Goal: Transaction & Acquisition: Purchase product/service

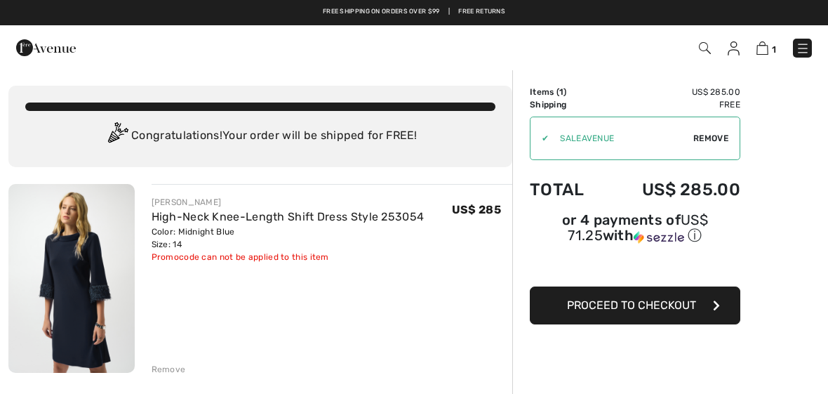
click at [646, 309] on span "Proceed to Checkout" at bounding box center [631, 304] width 129 height 13
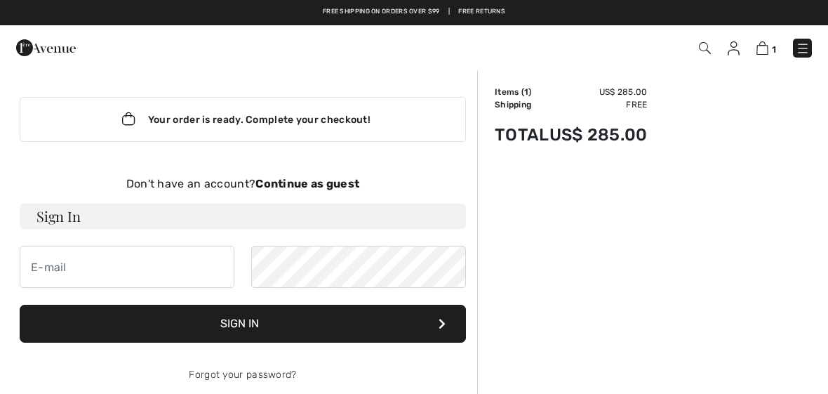
click at [305, 183] on strong "Continue as guest" at bounding box center [307, 183] width 104 height 13
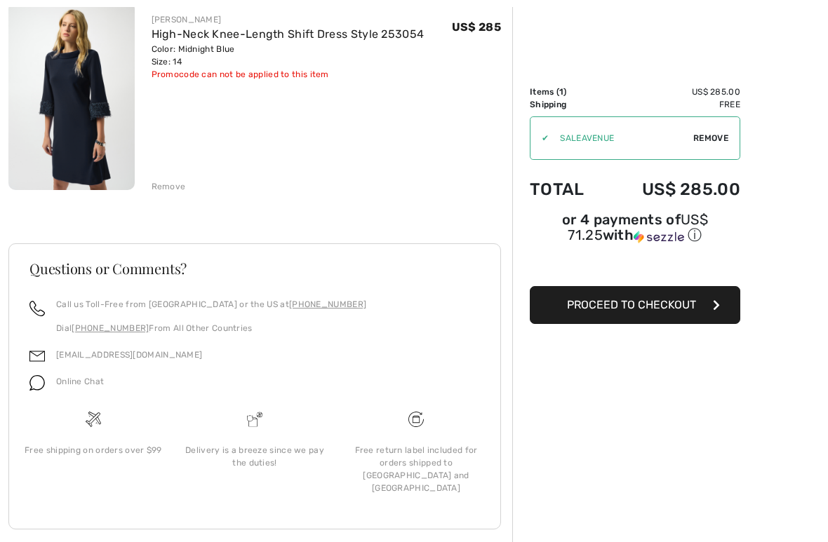
scroll to position [192, 0]
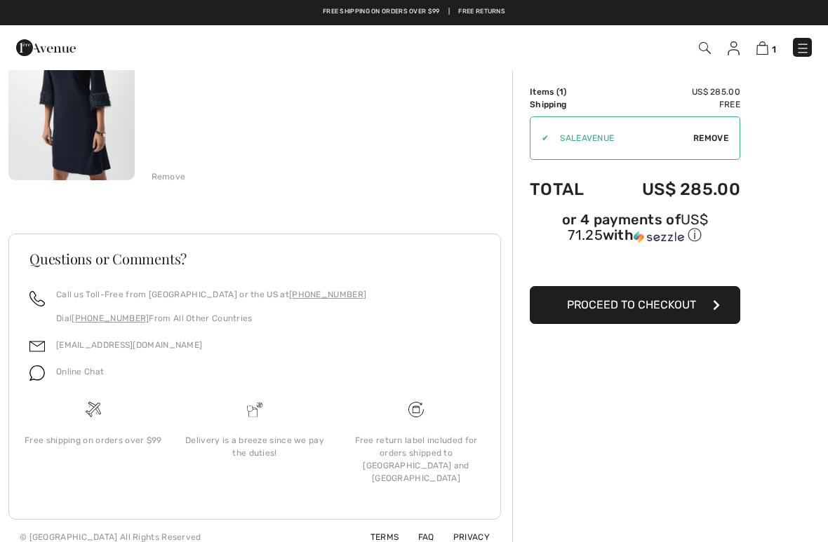
click at [643, 311] on span "Proceed to Checkout" at bounding box center [631, 304] width 129 height 13
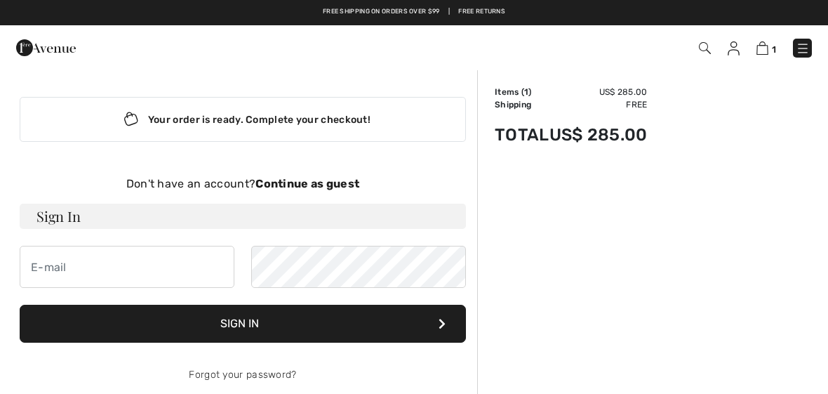
click at [314, 184] on strong "Continue as guest" at bounding box center [307, 183] width 104 height 13
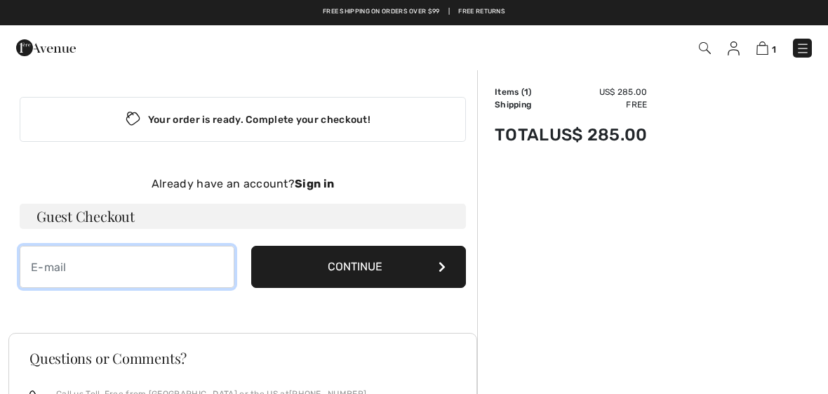
click at [100, 263] on input "email" at bounding box center [127, 267] width 215 height 42
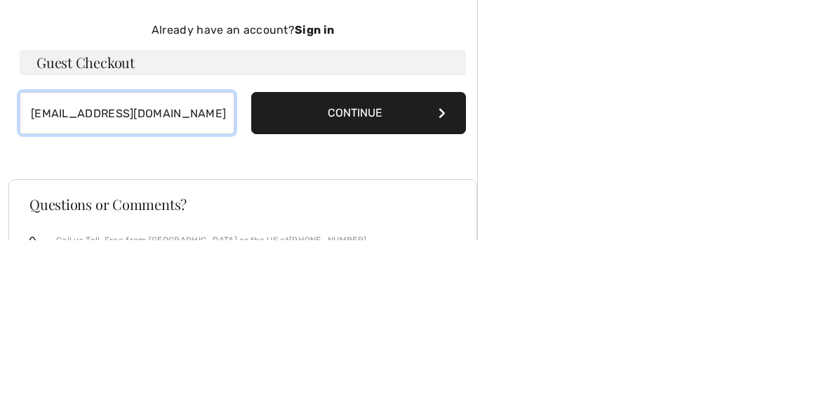
type input "[EMAIL_ADDRESS][DOMAIN_NAME]"
click at [358, 246] on button "Continue" at bounding box center [358, 267] width 215 height 42
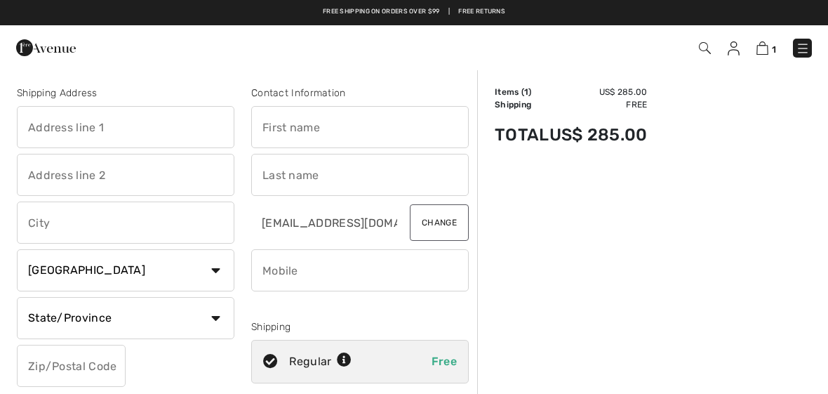
click at [72, 128] on input "text" at bounding box center [125, 127] width 217 height 42
click at [318, 127] on input "text" at bounding box center [359, 127] width 217 height 42
type input "[STREET_ADDRESS]"
type input "Catharine"
click at [288, 180] on input "text" at bounding box center [359, 175] width 217 height 42
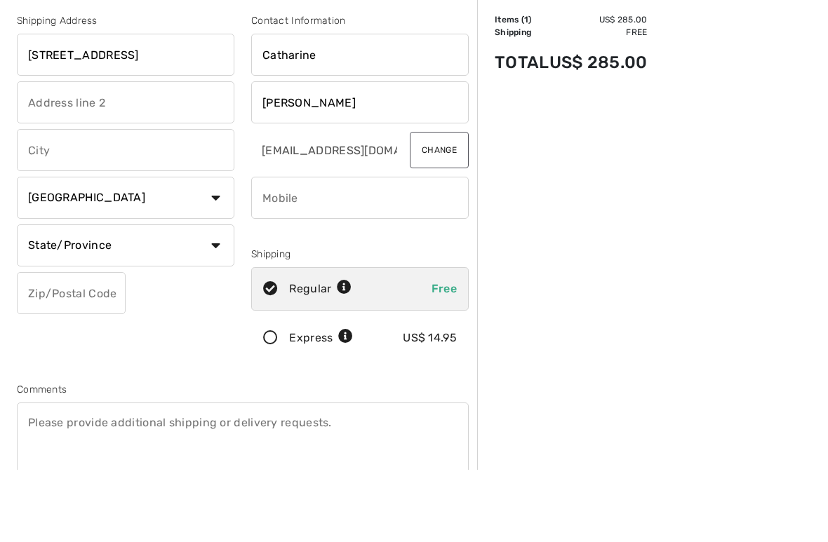
type input "[PERSON_NAME]"
click at [79, 201] on input "text" at bounding box center [125, 222] width 217 height 42
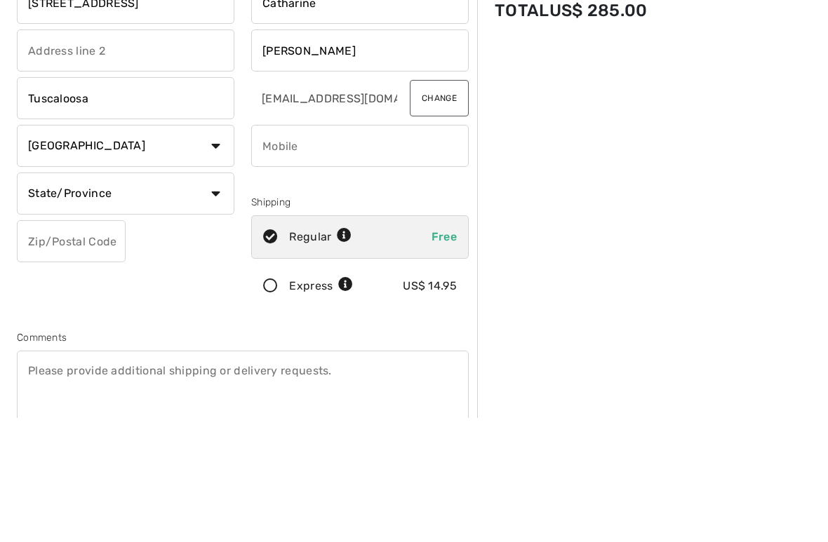
type input "Tuscaloosa"
click at [213, 249] on select "Country Canada United States Afghanistan Aland Islands Albania Algeria American…" at bounding box center [125, 270] width 217 height 42
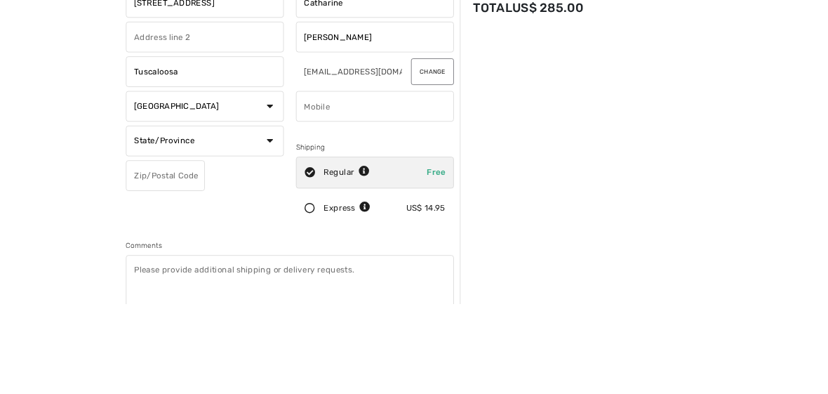
scroll to position [124, 0]
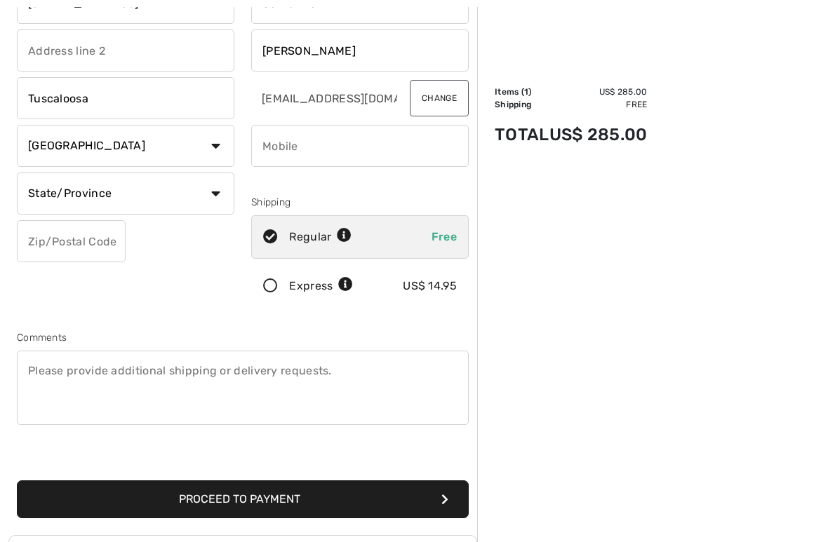
click at [207, 150] on select "Country Canada United States Afghanistan Aland Islands Albania Algeria American…" at bounding box center [125, 146] width 217 height 42
select select "US"
click at [215, 192] on select "State/Province Alabama Alaska American Samoa Arizona Arkansas California Colora…" at bounding box center [125, 194] width 217 height 42
select select "AL"
click at [69, 245] on input "text" at bounding box center [71, 241] width 109 height 42
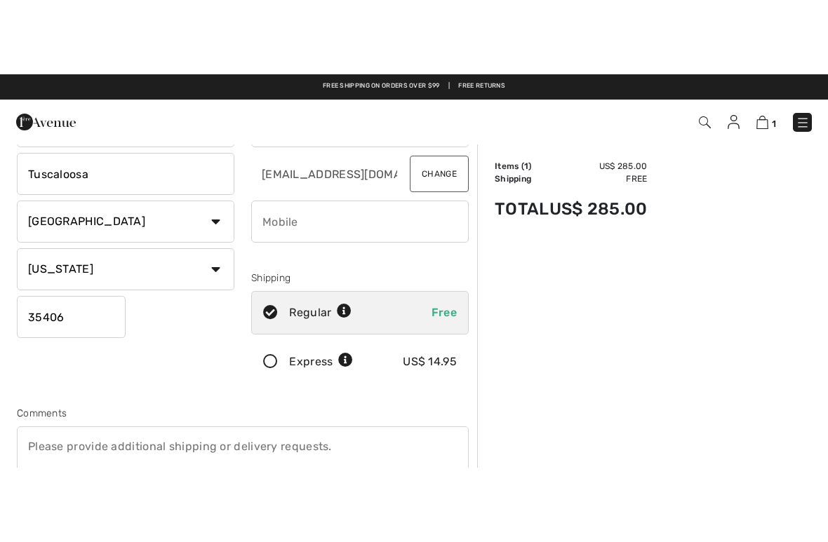
scroll to position [107, 0]
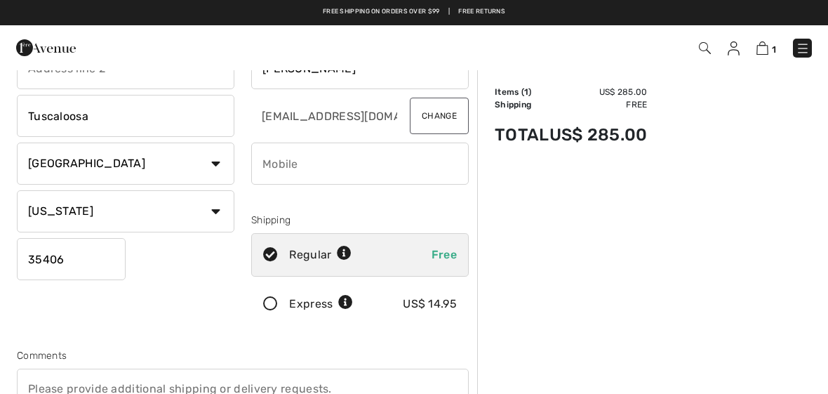
type input "35406"
click at [320, 167] on input "phone" at bounding box center [359, 163] width 217 height 42
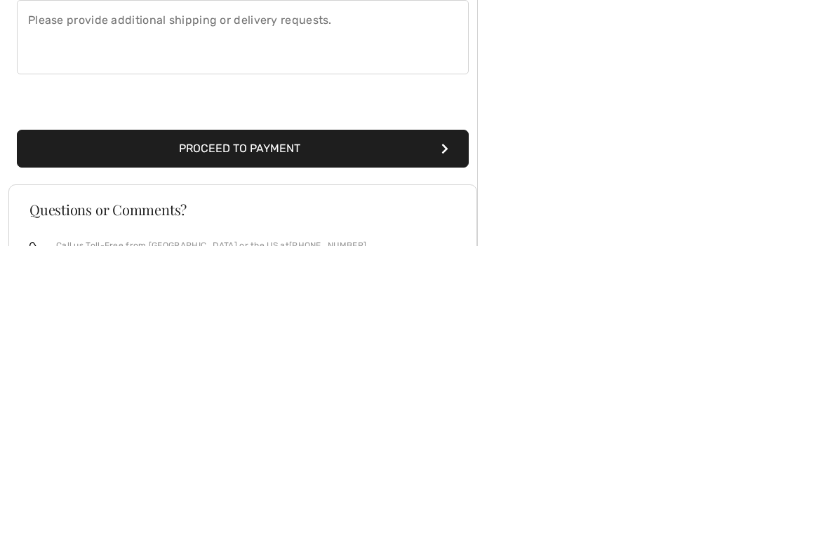
scroll to position [286, 0]
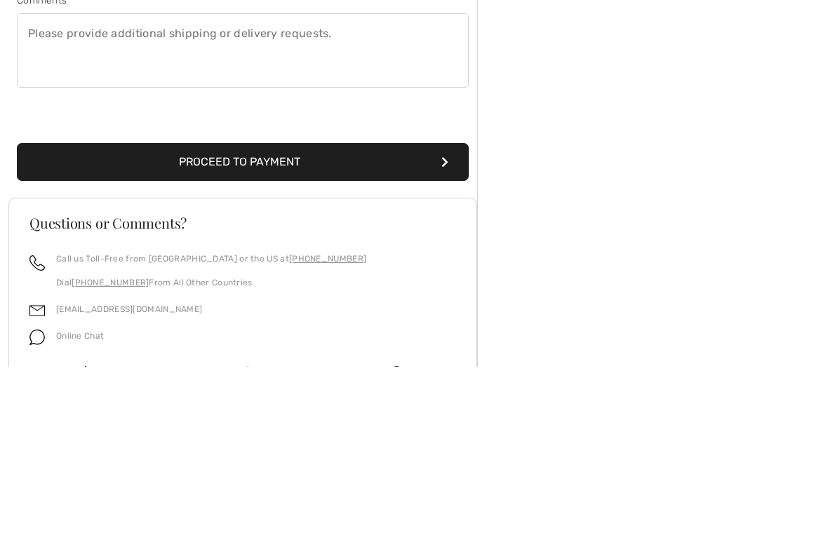
type input "2057998398"
click at [389, 318] on button "Proceed to Payment" at bounding box center [243, 337] width 452 height 38
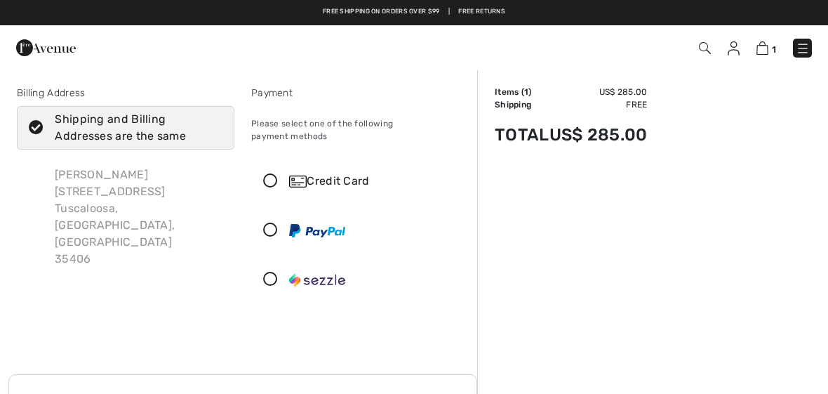
click at [279, 174] on icon at bounding box center [270, 181] width 37 height 15
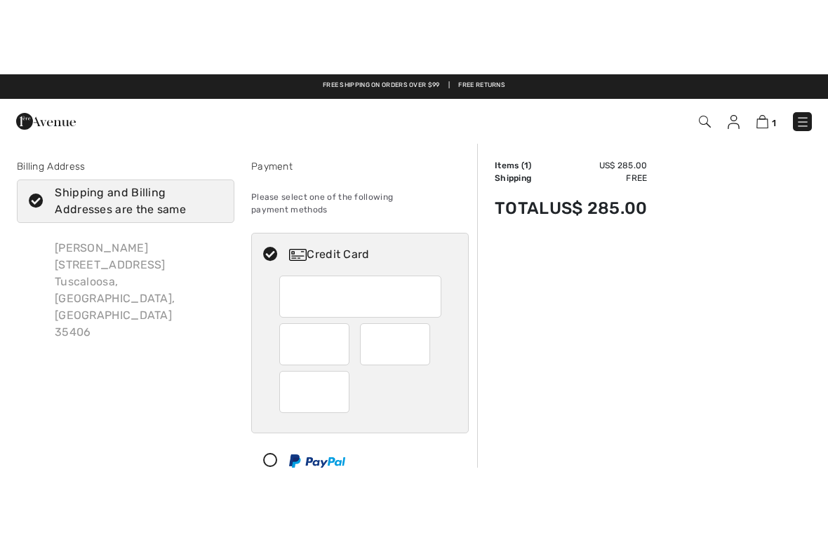
scroll to position [98, 0]
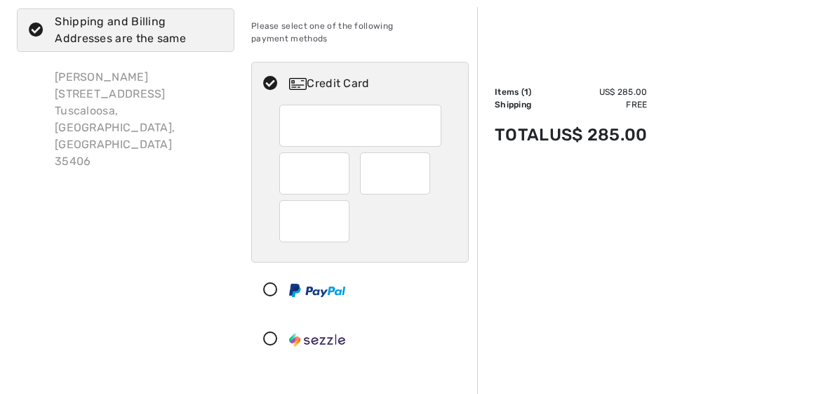
type input "3370"
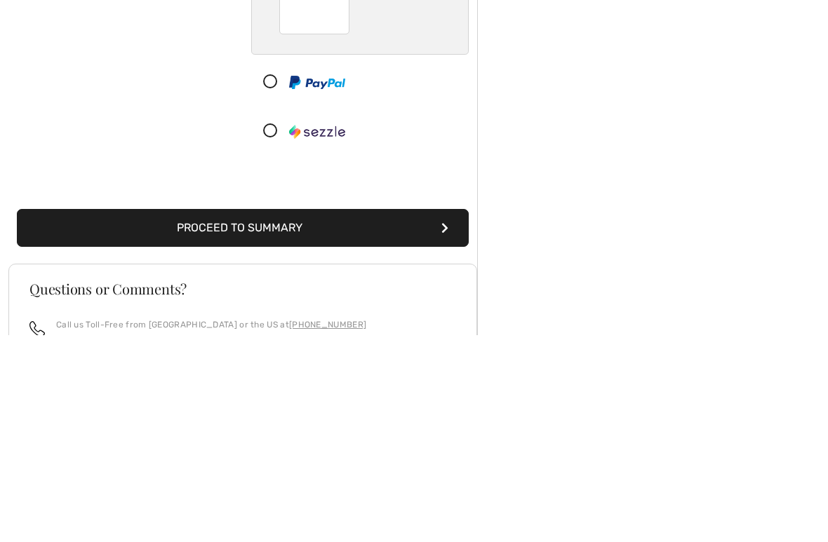
click at [373, 393] on button "Proceed to Summary" at bounding box center [243, 436] width 452 height 38
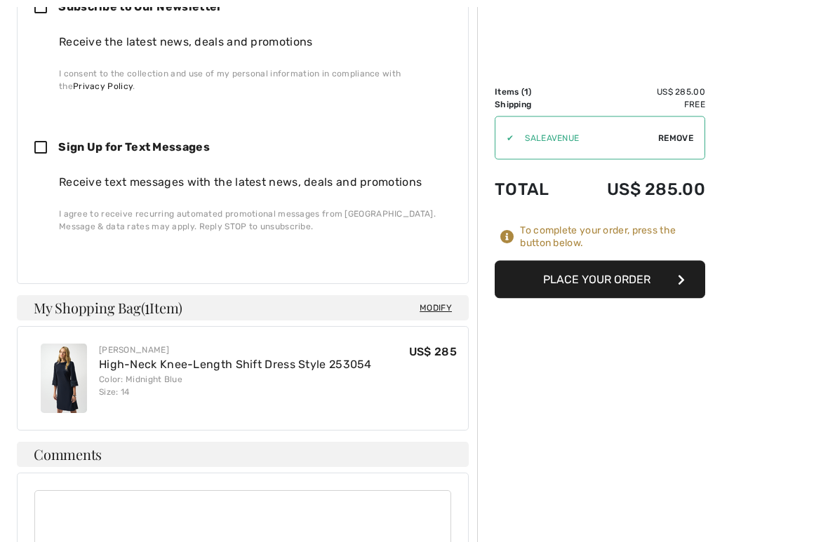
scroll to position [941, 0]
click at [607, 276] on button "Place Your Order" at bounding box center [600, 280] width 210 height 38
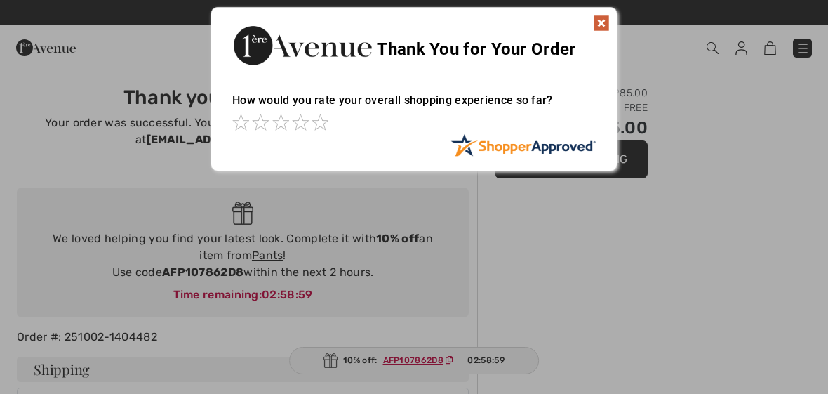
click at [765, 281] on div at bounding box center [414, 197] width 828 height 394
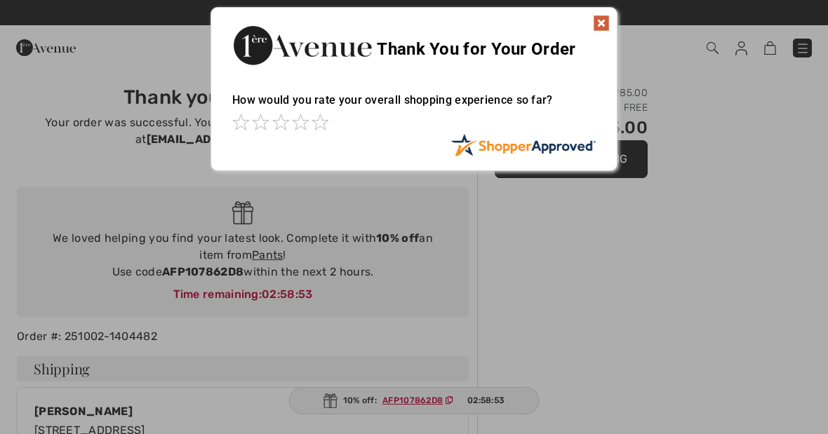
click at [605, 22] on img at bounding box center [601, 23] width 17 height 17
